Goal: Task Accomplishment & Management: Manage account settings

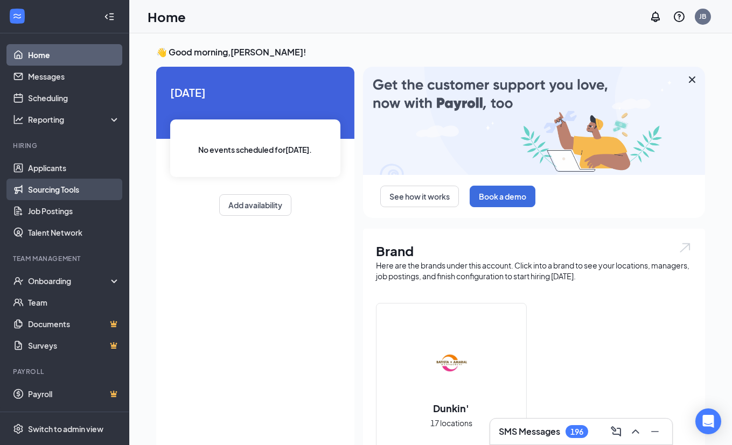
click at [58, 185] on link "Sourcing Tools" at bounding box center [74, 190] width 92 height 22
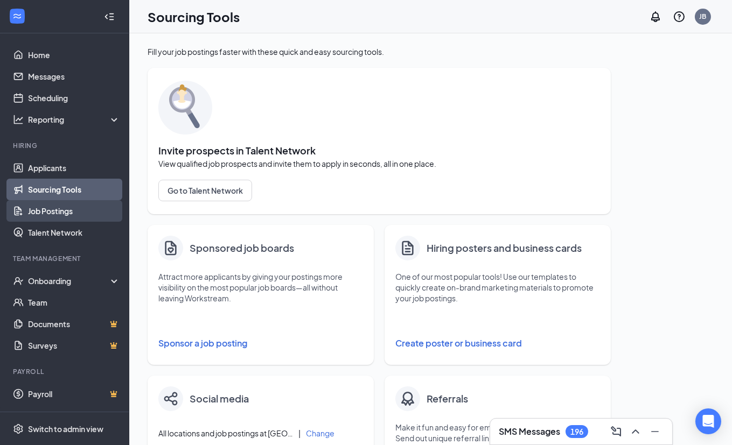
click at [57, 207] on link "Job Postings" at bounding box center [74, 211] width 92 height 22
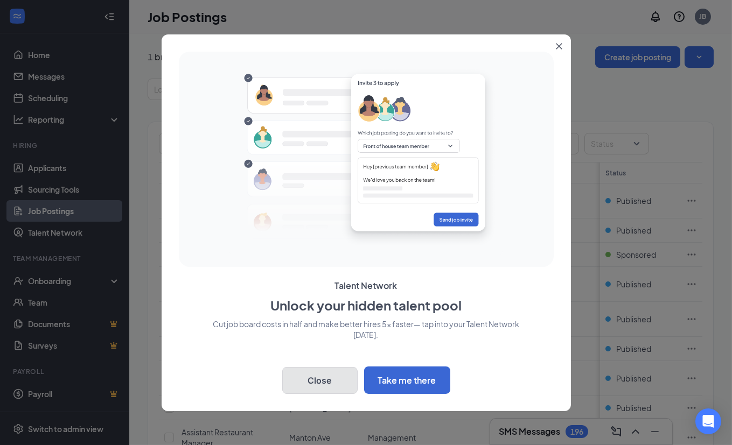
click at [312, 385] on button "Close" at bounding box center [319, 380] width 75 height 27
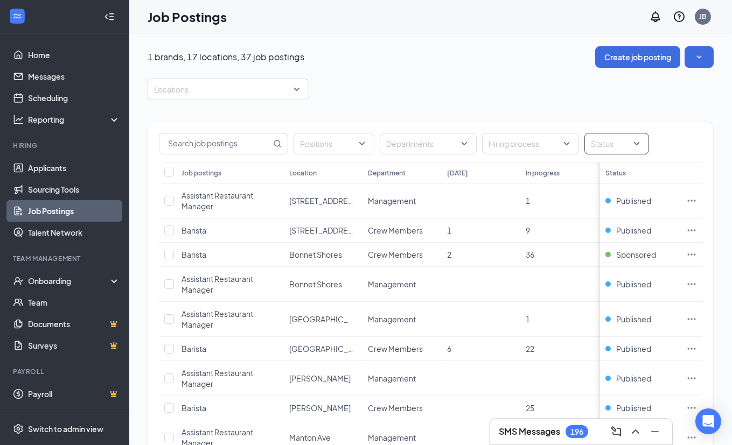
click at [628, 146] on div at bounding box center [611, 143] width 48 height 17
click at [630, 248] on span "Sponsored" at bounding box center [628, 247] width 40 height 10
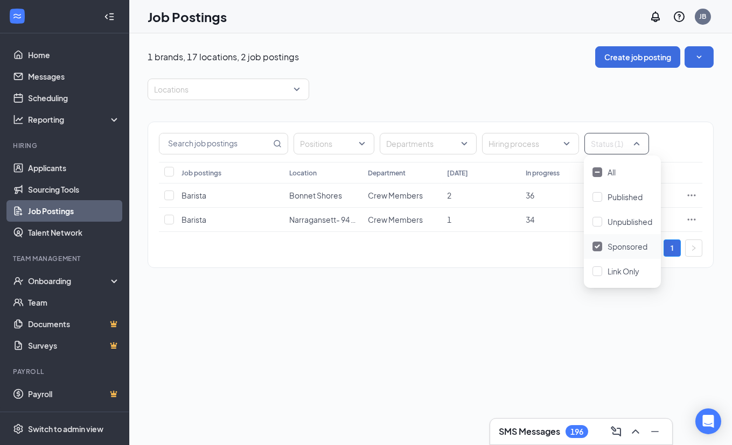
click at [482, 301] on div "1 brands, 17 locations, 2 job postings Create job posting Locations Positions D…" at bounding box center [430, 239] width 603 height 412
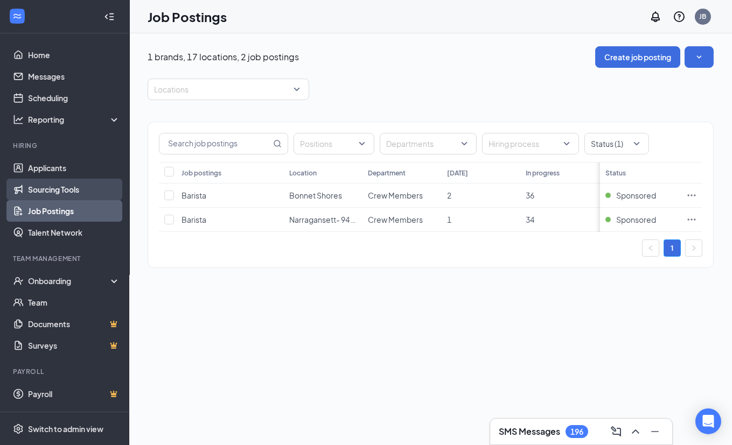
click at [94, 186] on link "Sourcing Tools" at bounding box center [74, 190] width 92 height 22
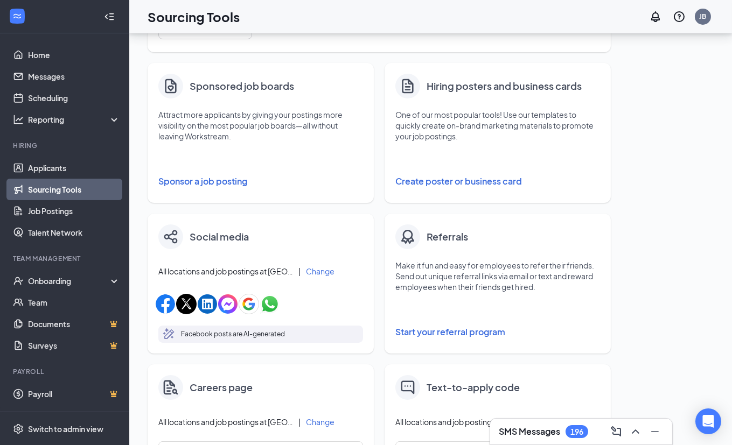
scroll to position [163, 0]
click at [213, 183] on button "Sponsor a job posting" at bounding box center [260, 181] width 205 height 22
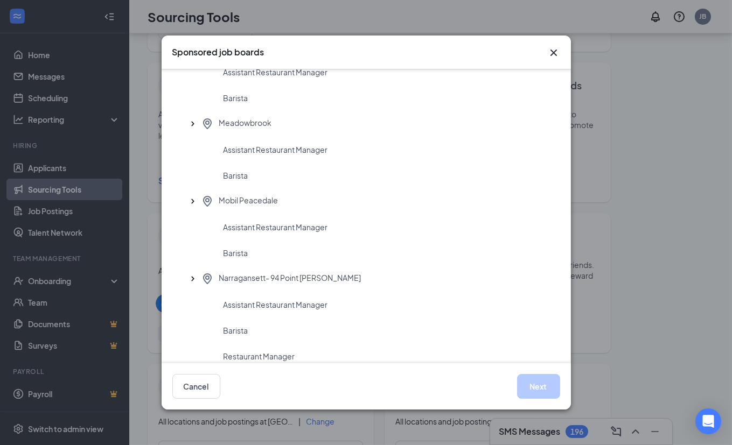
scroll to position [456, 0]
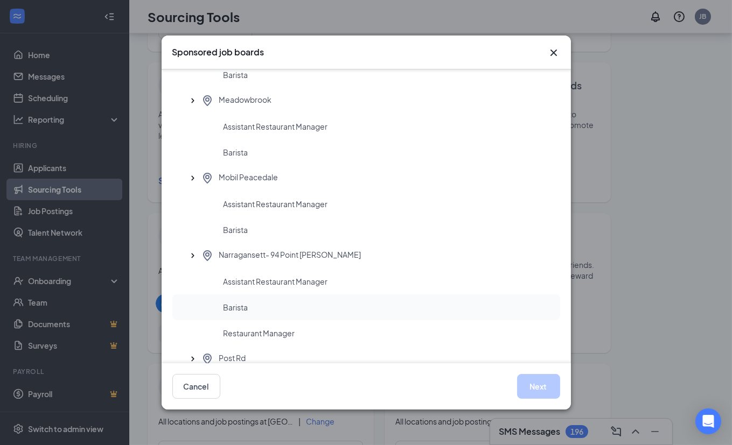
click at [268, 305] on div "Barista" at bounding box center [388, 307] width 328 height 11
click at [534, 391] on button "Next" at bounding box center [538, 386] width 43 height 25
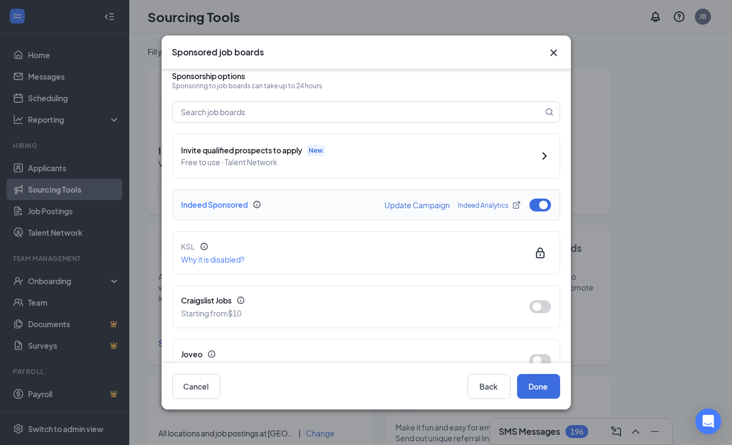
scroll to position [9, 0]
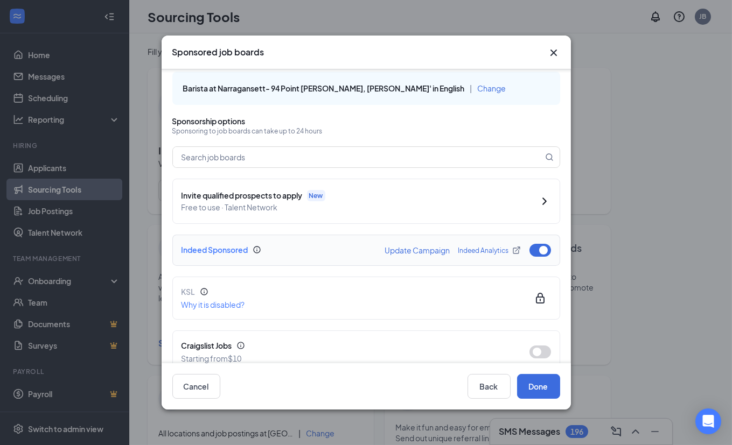
click at [419, 249] on button "Update Campaign" at bounding box center [417, 251] width 65 height 8
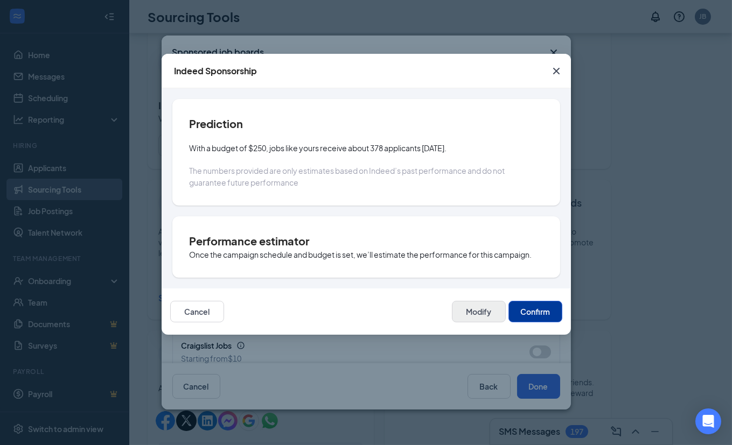
scroll to position [44, 0]
click at [469, 309] on button "Modify" at bounding box center [479, 312] width 54 height 22
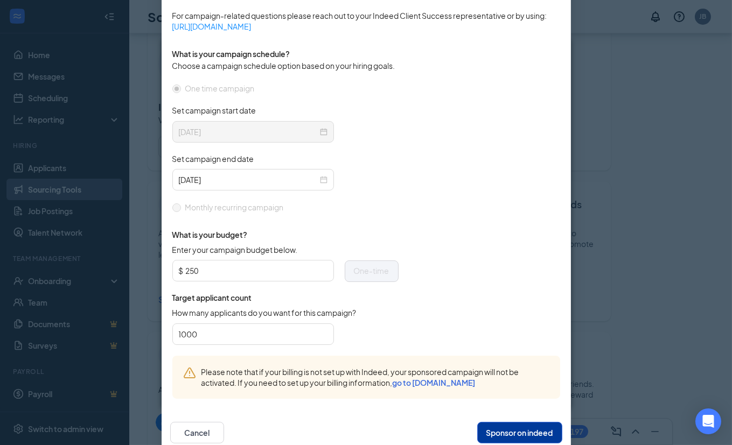
scroll to position [306, 0]
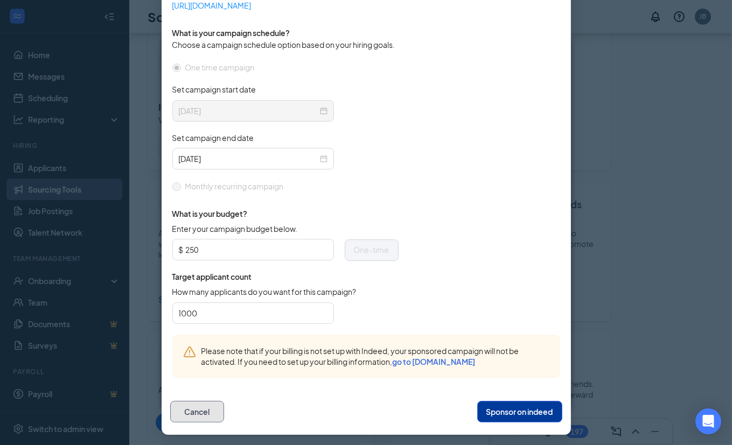
click at [189, 414] on button "Cancel" at bounding box center [197, 412] width 54 height 22
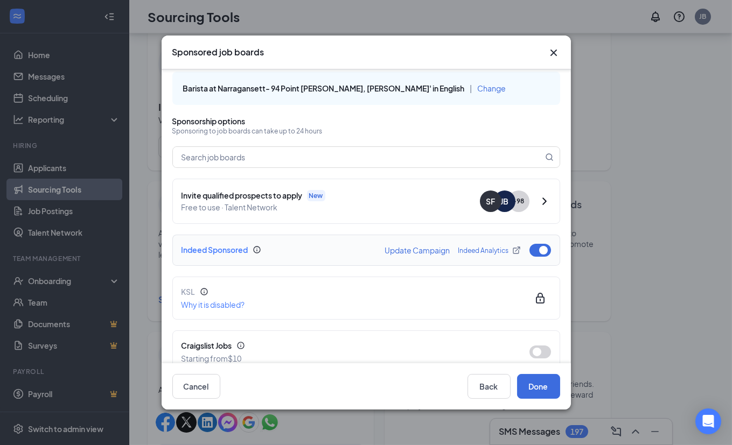
click at [545, 250] on button "button" at bounding box center [540, 250] width 22 height 13
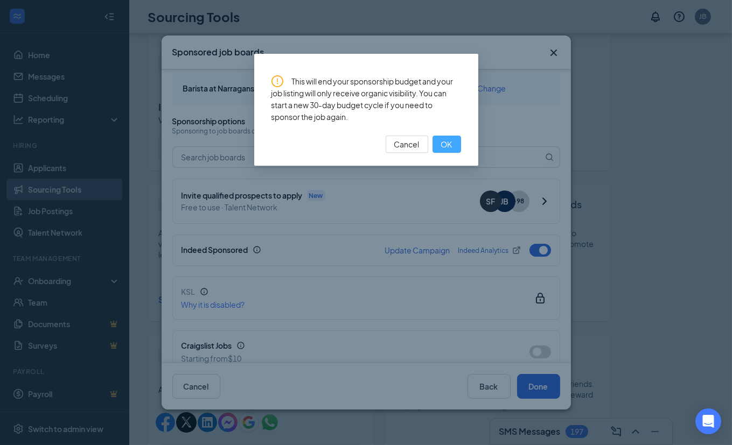
click at [447, 145] on span "OK" at bounding box center [446, 144] width 11 height 12
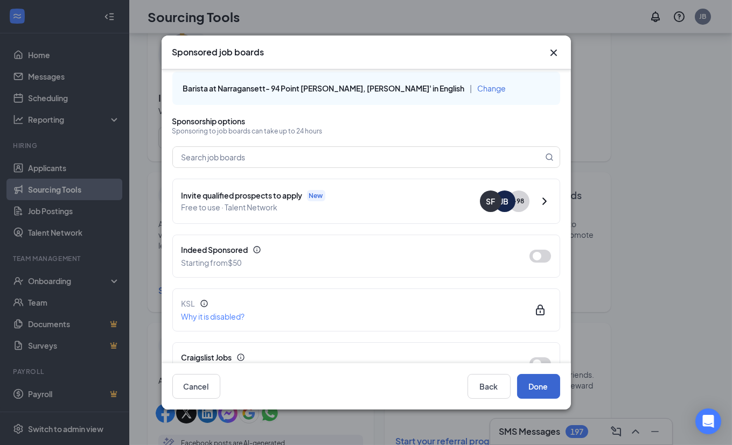
scroll to position [56, 0]
click at [538, 386] on button "Done" at bounding box center [538, 386] width 43 height 25
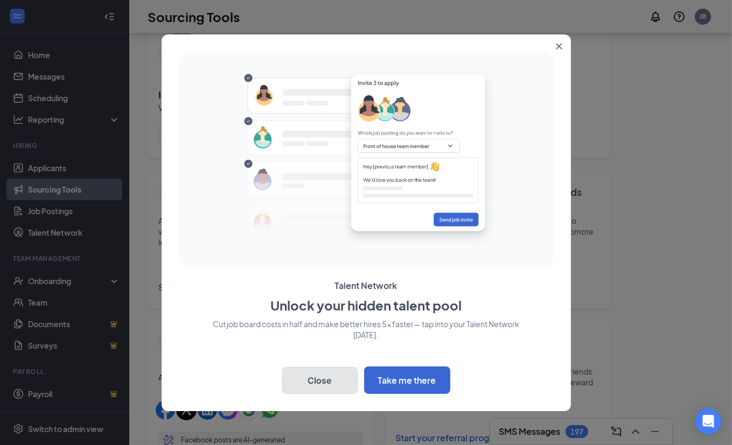
click at [340, 375] on button "Close" at bounding box center [319, 380] width 75 height 27
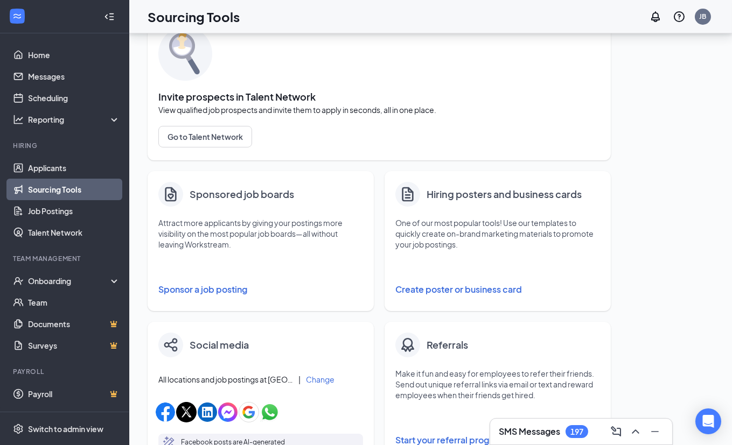
scroll to position [53, 0]
click at [199, 290] on button "Sponsor a job posting" at bounding box center [260, 291] width 205 height 22
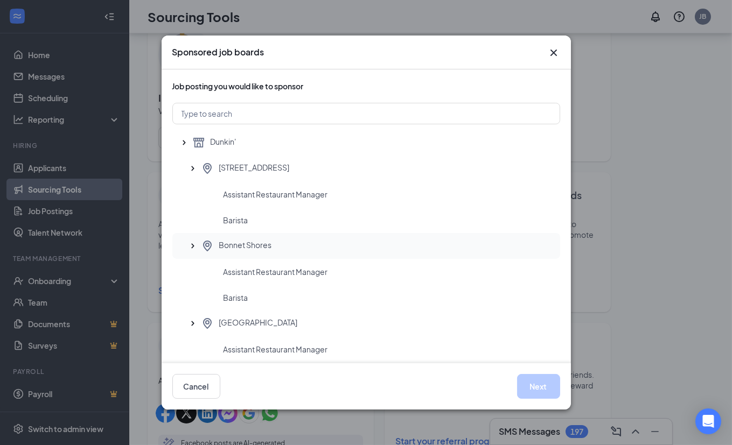
click at [337, 249] on div "Bonnet Shores" at bounding box center [376, 246] width 351 height 13
click at [339, 249] on div "Bonnet Shores" at bounding box center [376, 246] width 351 height 13
click at [282, 296] on div "Barista" at bounding box center [388, 297] width 328 height 11
click at [551, 388] on button "Next" at bounding box center [538, 386] width 43 height 25
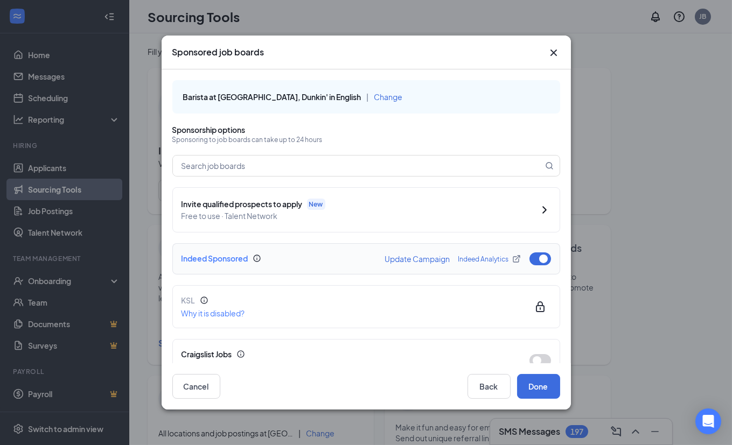
click at [539, 254] on button "button" at bounding box center [540, 259] width 22 height 13
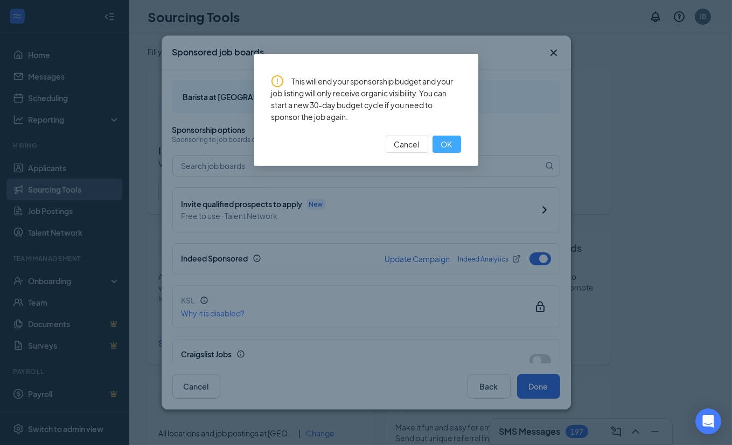
click at [453, 142] on button "OK" at bounding box center [447, 144] width 29 height 17
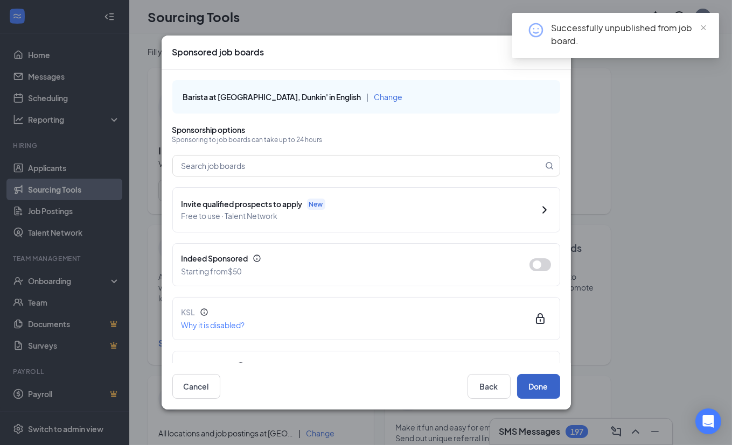
click at [552, 385] on button "Done" at bounding box center [538, 386] width 43 height 25
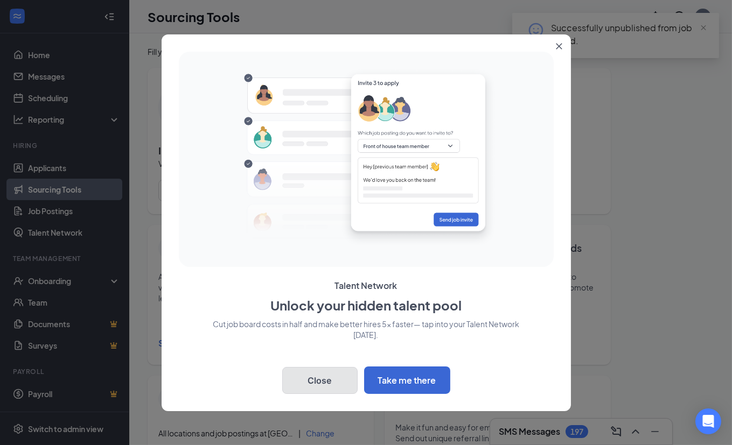
click at [326, 383] on button "Close" at bounding box center [319, 380] width 75 height 27
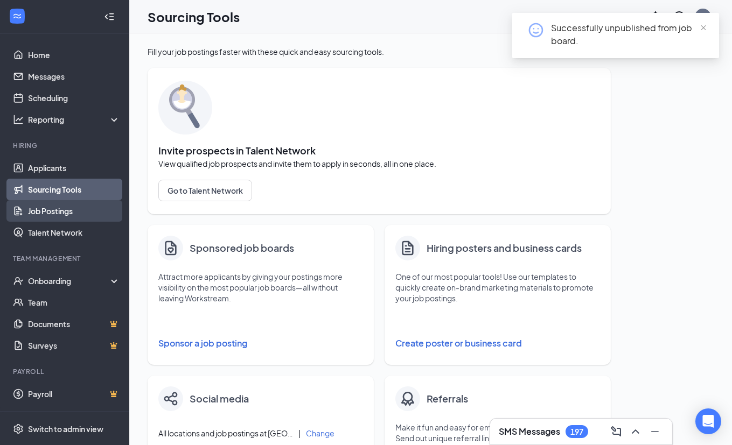
click at [94, 218] on link "Job Postings" at bounding box center [74, 211] width 92 height 22
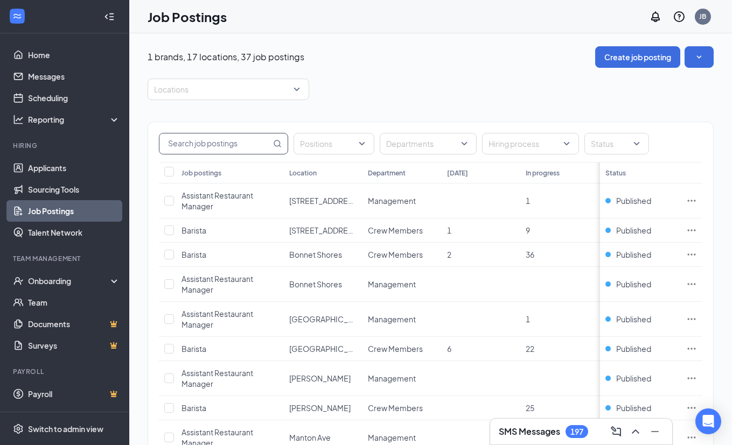
click at [230, 146] on input "text" at bounding box center [215, 144] width 112 height 20
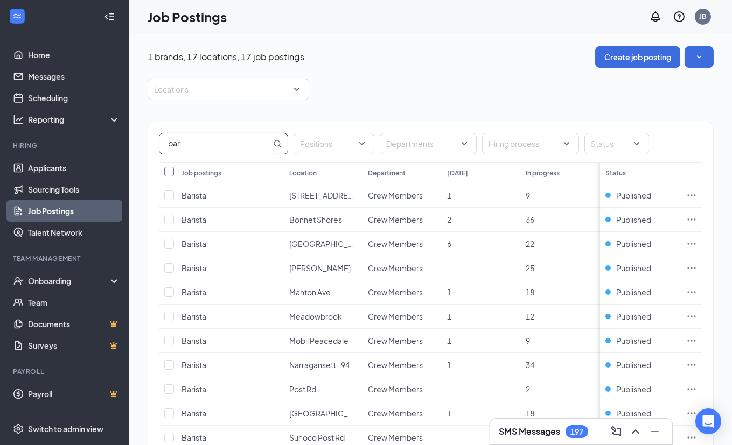
type input "bar"
click at [171, 171] on input "Select all" at bounding box center [169, 172] width 10 height 10
checkbox input "true"
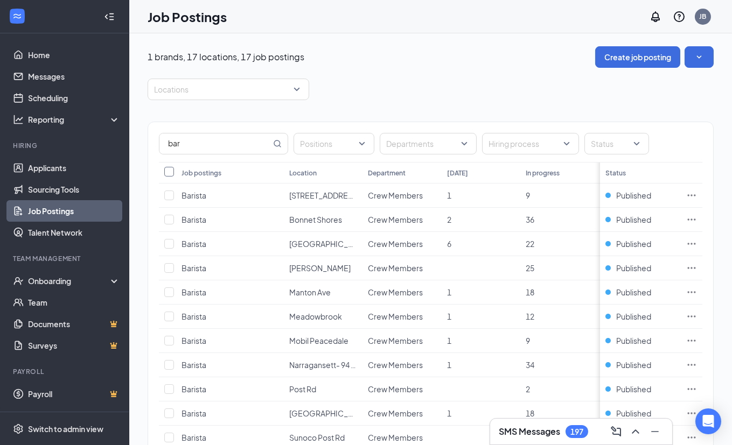
checkbox input "true"
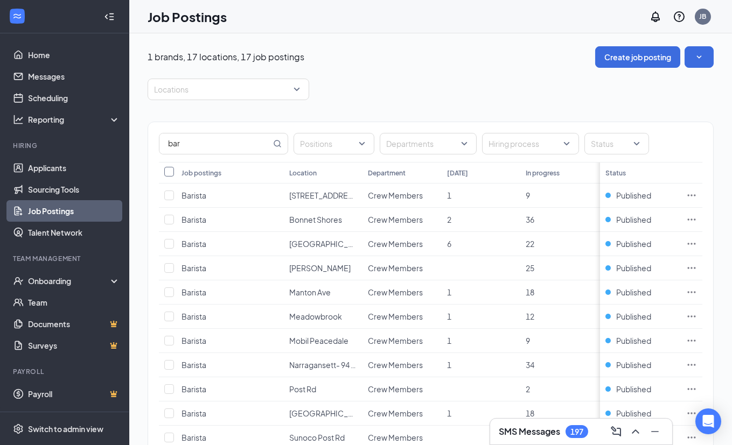
checkbox input "true"
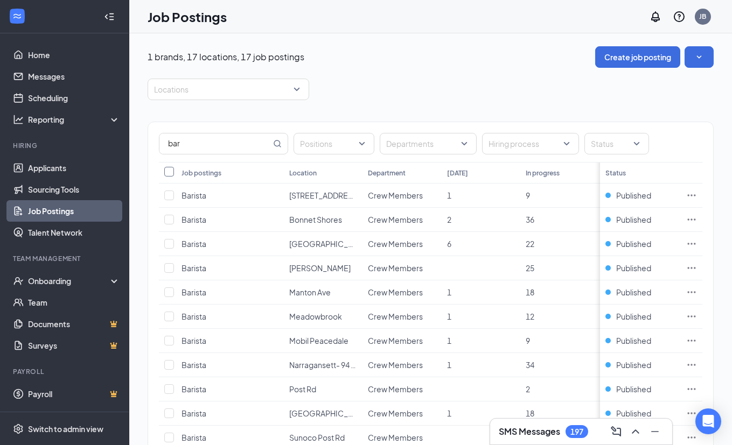
checkbox input "true"
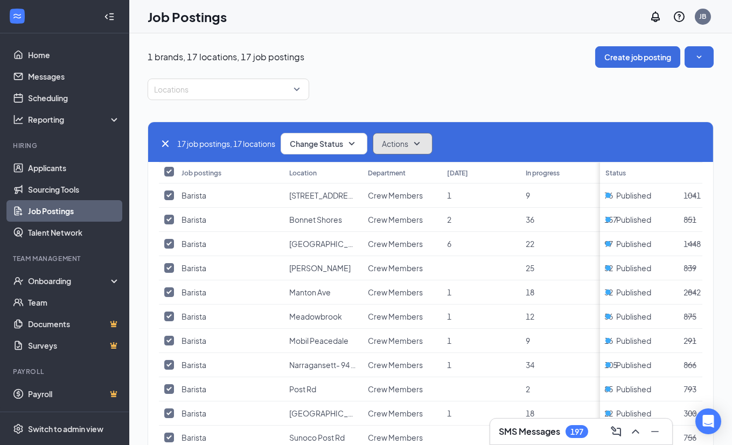
click at [428, 143] on button "Actions" at bounding box center [403, 144] width 60 height 22
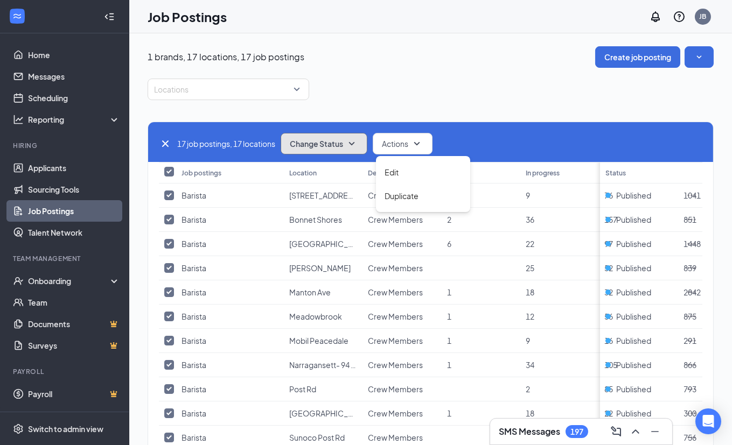
click at [341, 143] on span "Change Status" at bounding box center [316, 144] width 53 height 8
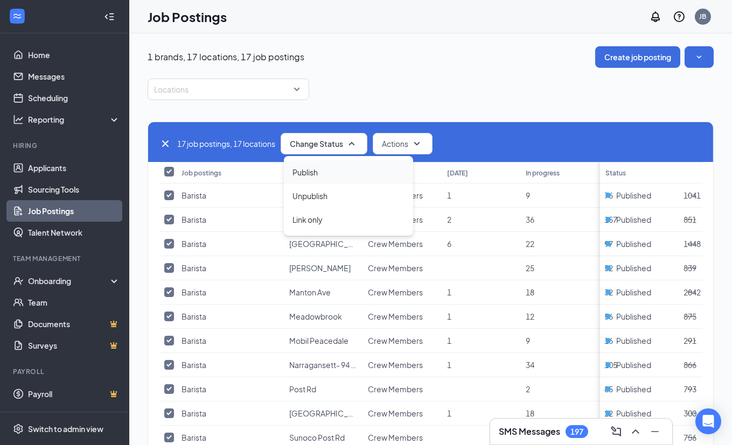
click at [340, 172] on div "Publish" at bounding box center [348, 173] width 129 height 24
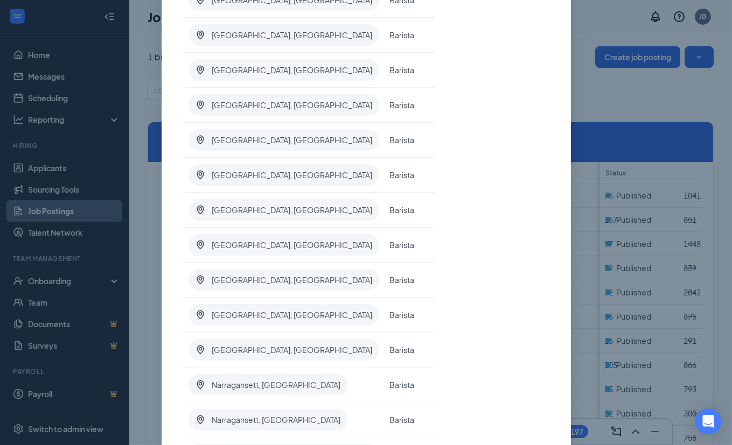
scroll to position [398, 0]
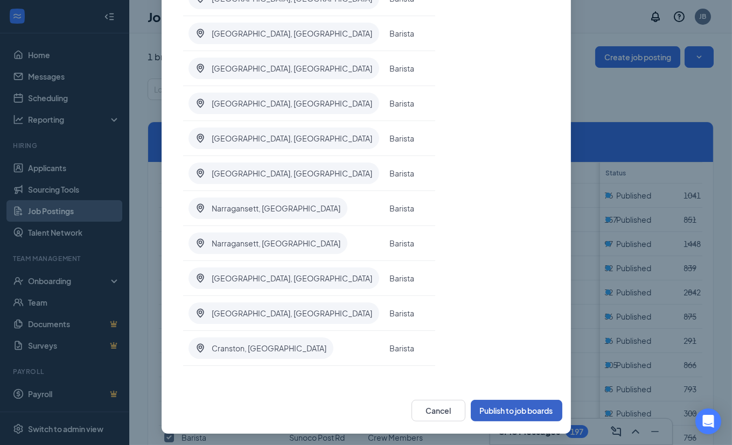
click at [519, 414] on button "Publish to job boards" at bounding box center [517, 411] width 92 height 22
